Goal: Check status: Check status

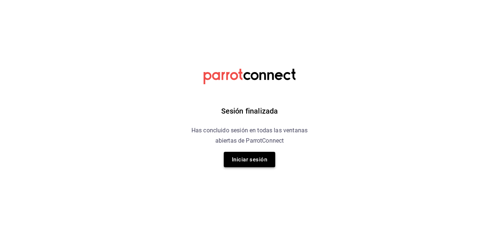
click at [266, 156] on button "Iniciar sesión" at bounding box center [249, 159] width 51 height 15
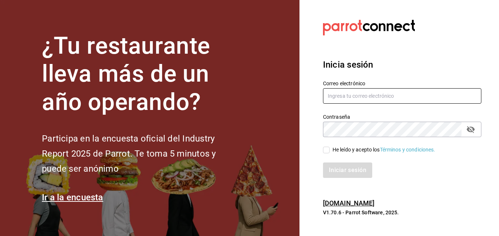
type input "compras@tetecoloh.com"
click at [326, 150] on input "He leído y acepto los Términos y condiciones." at bounding box center [326, 150] width 7 height 7
checkbox input "true"
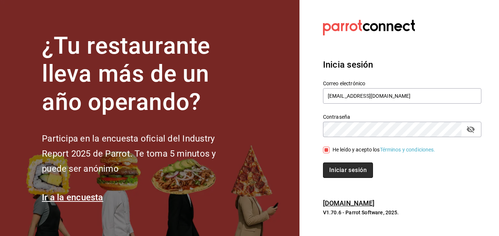
click at [335, 167] on button "Iniciar sesión" at bounding box center [348, 170] width 50 height 15
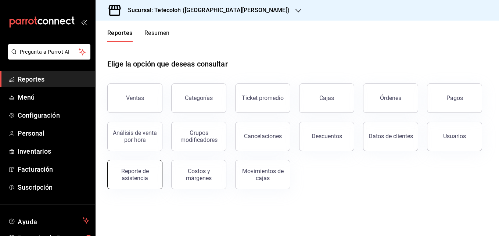
click at [122, 179] on div "Reporte de asistencia" at bounding box center [135, 175] width 46 height 14
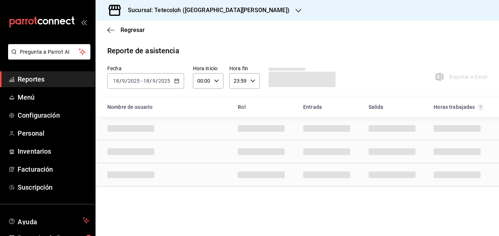
click at [176, 80] on icon "button" at bounding box center [176, 80] width 5 height 5
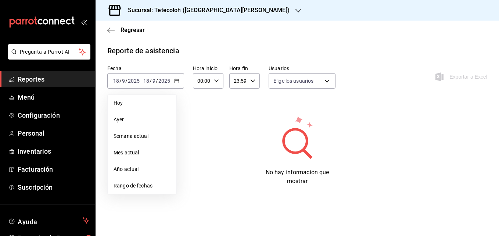
type input "fb1c8984-7896-41fb-b49d-0b1ed967cdb9,4e7d9fad-4ca8-4e88-959d-9e550b7ae807,832f0…"
click at [154, 181] on li "Rango de fechas" at bounding box center [142, 186] width 69 height 17
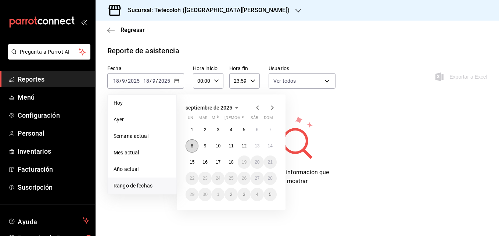
click at [192, 147] on abbr "8" at bounding box center [192, 145] width 3 height 5
click at [274, 150] on button "14" at bounding box center [270, 145] width 13 height 13
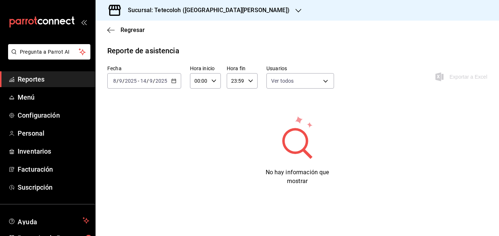
click at [200, 13] on h3 "Sucursal: Tetecoloh ([GEOGRAPHIC_DATA][PERSON_NAME])" at bounding box center [206, 10] width 168 height 9
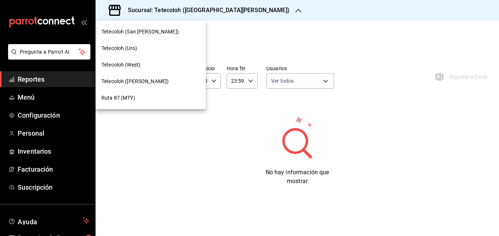
click at [167, 79] on div "Tetecoloh ([PERSON_NAME])" at bounding box center [151, 82] width 99 height 8
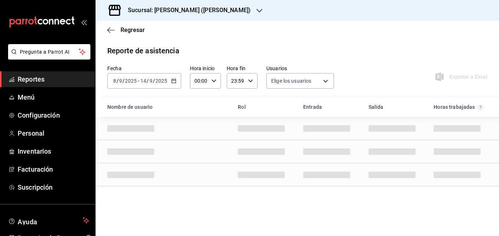
type input "fb1c8984-7896-41fb-b49d-0b1ed967cdb9,832f0192-b68a-41de-9b2c-e528e92034c8,17bf4…"
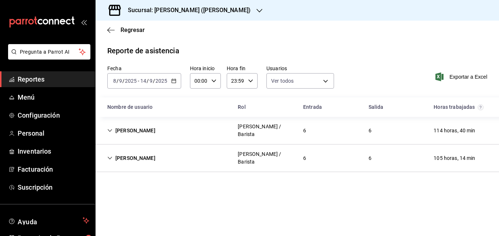
click at [235, 129] on div "[PERSON_NAME] / Barista" at bounding box center [264, 130] width 65 height 21
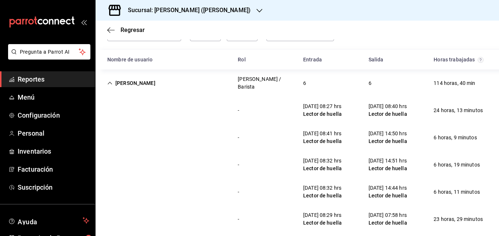
scroll to position [49, 0]
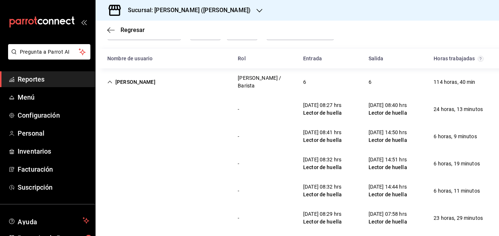
click at [234, 76] on div "[PERSON_NAME] / Barista" at bounding box center [264, 81] width 65 height 21
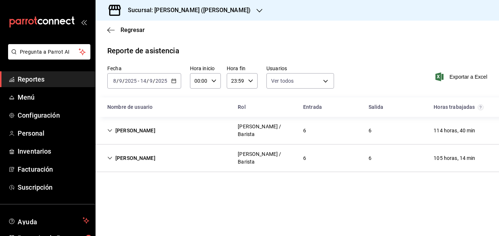
scroll to position [0, 0]
click at [219, 145] on div "[PERSON_NAME] / Barista 6 6 105 horas, 14 min" at bounding box center [298, 159] width 404 height 28
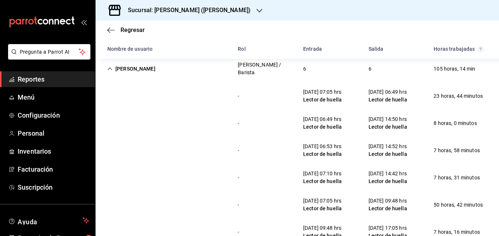
scroll to position [95, 0]
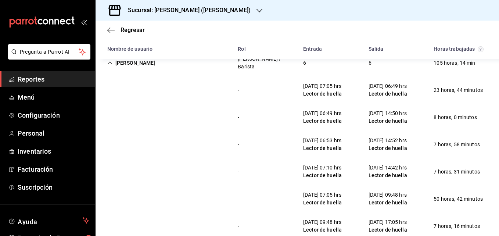
click at [204, 9] on h3 "Sucursal: [PERSON_NAME] ([PERSON_NAME])" at bounding box center [186, 10] width 129 height 9
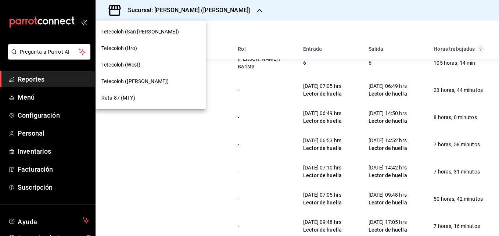
click at [157, 64] on div "Tetecoloh (West)" at bounding box center [151, 65] width 99 height 8
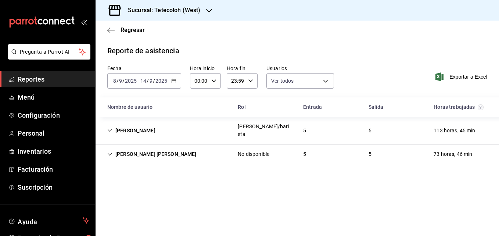
click at [211, 122] on div "[PERSON_NAME]/barista 5 5 113 horas, 45 min" at bounding box center [298, 131] width 404 height 28
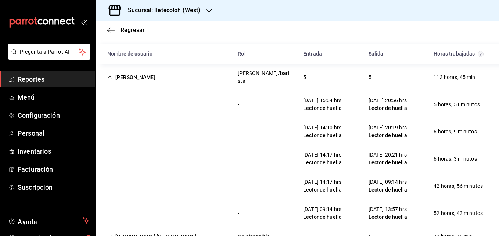
scroll to position [54, 0]
click at [181, 16] on div "Sucursal: Tetecoloh (West)" at bounding box center [159, 10] width 114 height 21
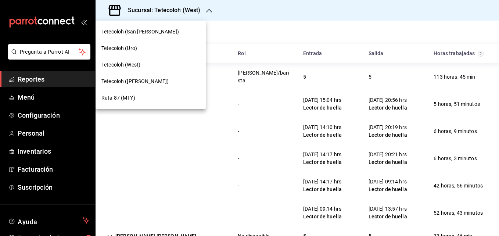
click at [161, 49] on div "Tetecoloh (Uro)" at bounding box center [151, 48] width 99 height 8
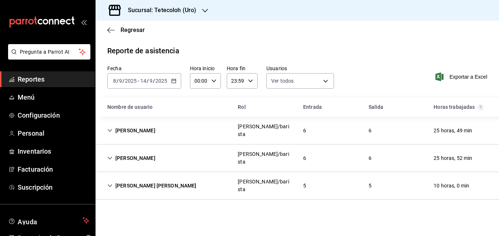
click at [245, 122] on div "[PERSON_NAME]/barista" at bounding box center [264, 130] width 65 height 21
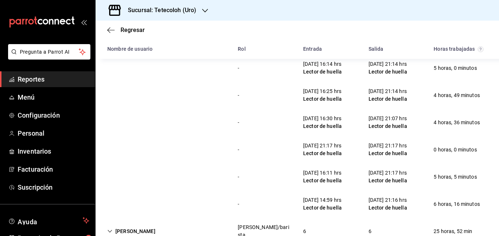
scroll to position [0, 0]
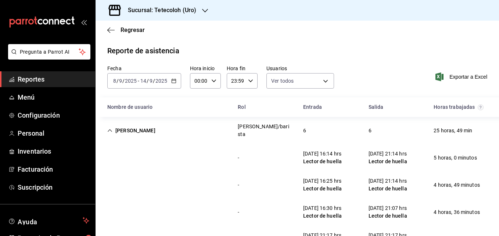
click at [298, 133] on div "6" at bounding box center [305, 131] width 15 height 14
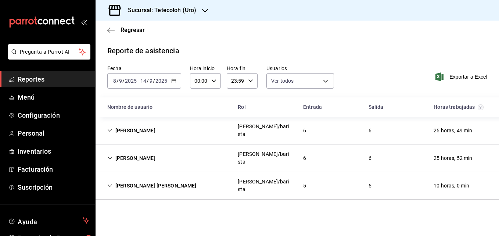
click at [271, 178] on div "[PERSON_NAME]/barista" at bounding box center [265, 185] width 54 height 15
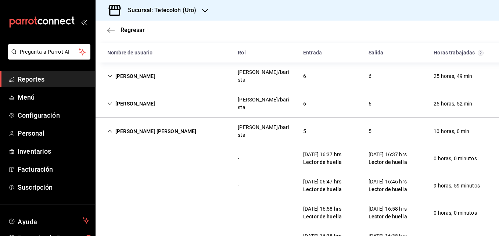
scroll to position [54, 0]
